Goal: Find contact information: Find contact information

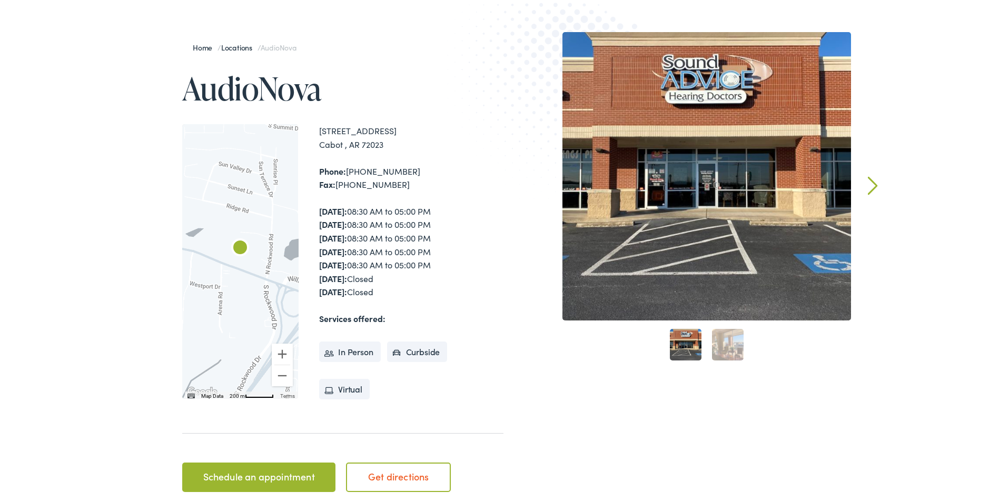
scroll to position [105, 0]
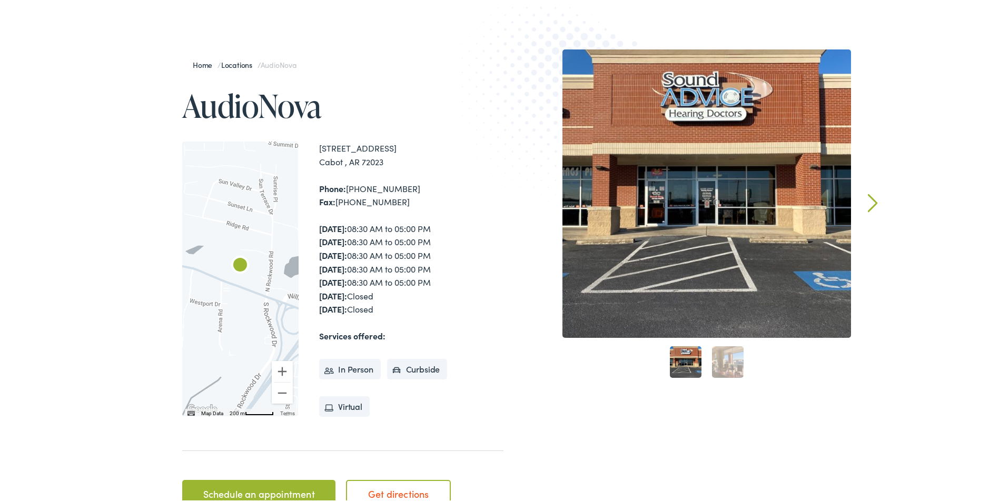
click at [869, 197] on link "Next" at bounding box center [873, 201] width 10 height 19
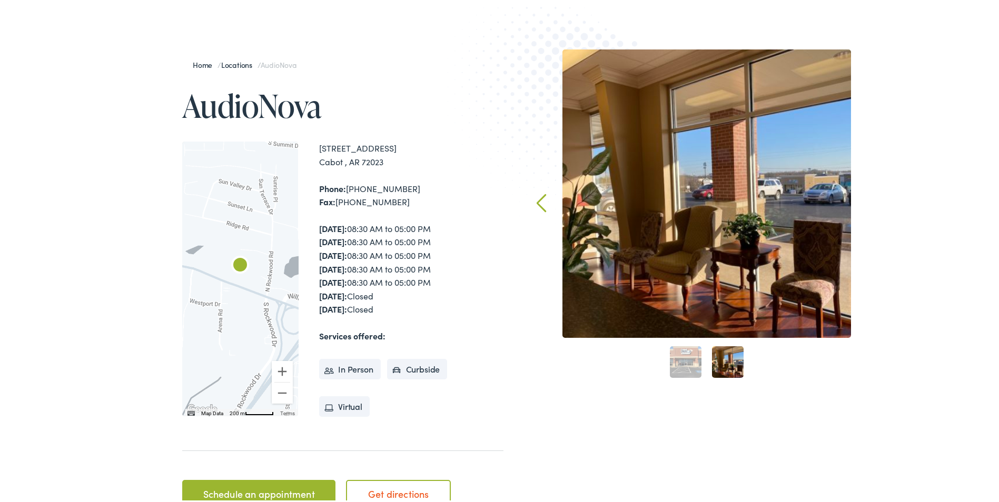
click at [869, 197] on div "Home / Locations / AudioNova AudioNova ← Move left → Move right ↑ Move up ↓ Mov…" at bounding box center [503, 281] width 1007 height 573
click at [541, 201] on link "Prev" at bounding box center [542, 201] width 10 height 19
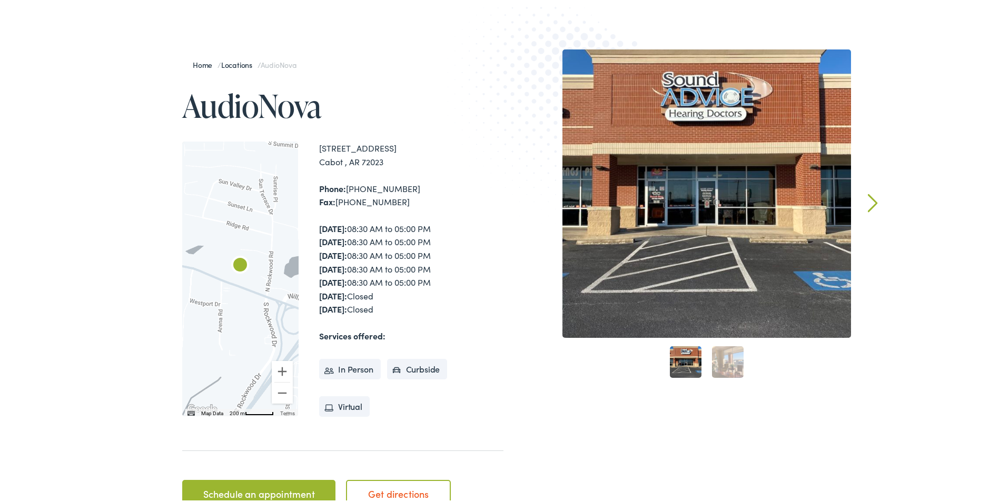
click at [430, 205] on div "Phone: [PHONE_NUMBER] Fax: [PHONE_NUMBER]" at bounding box center [411, 193] width 184 height 27
click at [868, 196] on link "Next" at bounding box center [873, 201] width 10 height 19
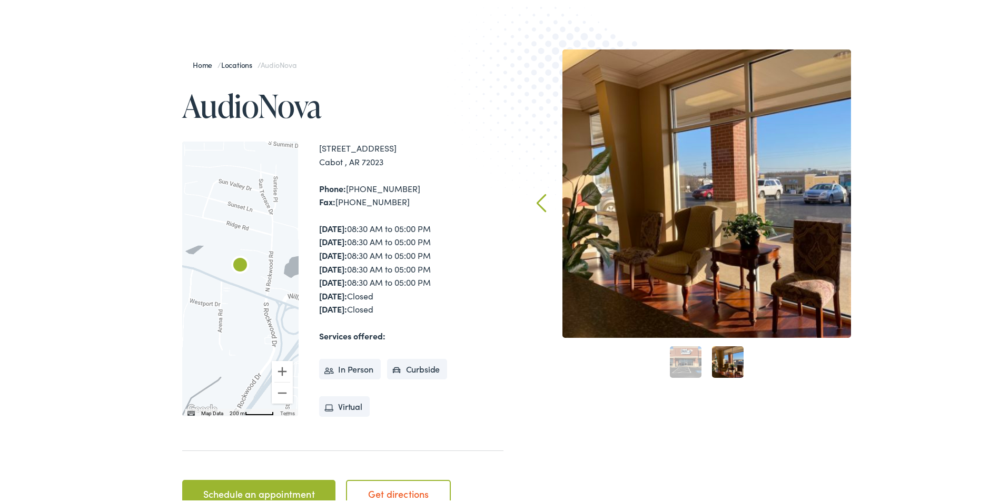
click at [867, 196] on div "Home / Locations / AudioNova AudioNova ← Move left → Move right ↑ Move up ↓ Mov…" at bounding box center [503, 281] width 1007 height 573
click at [537, 200] on link "Prev" at bounding box center [542, 201] width 10 height 19
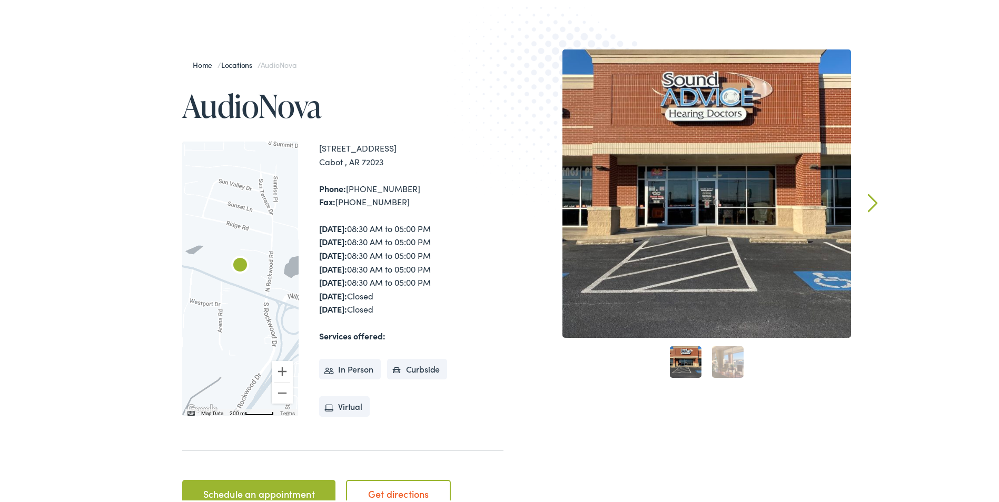
click at [426, 307] on div "[DATE]: 08:30 AM to 05:00 PM [DATE]: 08:30 AM to 05:00 PM [DATE]: 08:30 AM to 0…" at bounding box center [411, 267] width 184 height 94
drag, startPoint x: 426, startPoint y: 307, endPoint x: 496, endPoint y: 337, distance: 75.5
click at [496, 337] on div "Services offered: In Person Curbside Virtual" at bounding box center [411, 372] width 184 height 91
